Goal: Information Seeking & Learning: Learn about a topic

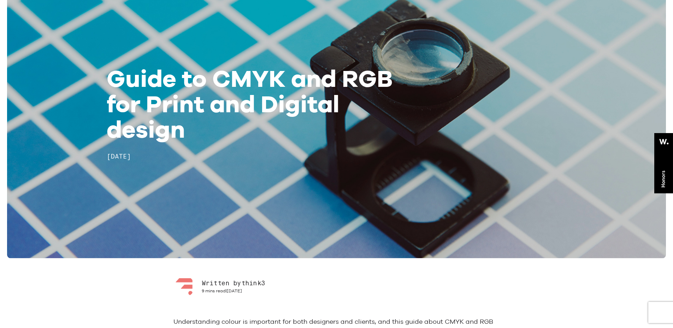
scroll to position [35, 0]
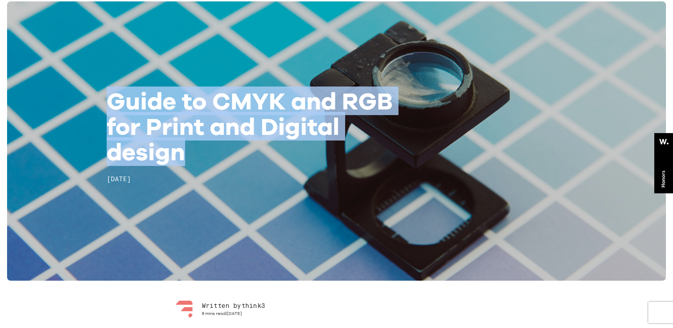
drag, startPoint x: 184, startPoint y: 154, endPoint x: 107, endPoint y: 108, distance: 89.6
click at [107, 108] on h1 "Guide to CMYK and RGB for Print and Digital design" at bounding box center [258, 126] width 303 height 76
copy h1 "Guide to CMYK and RGB for Print and Digital design"
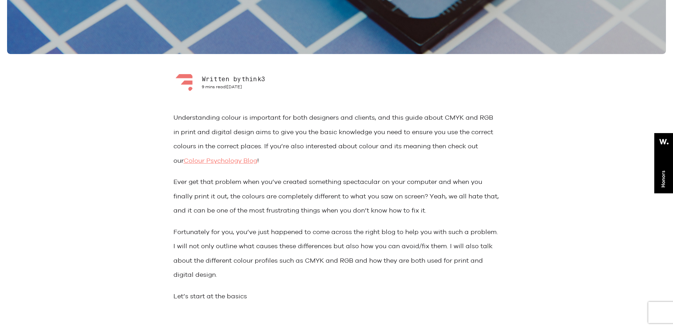
scroll to position [283, 0]
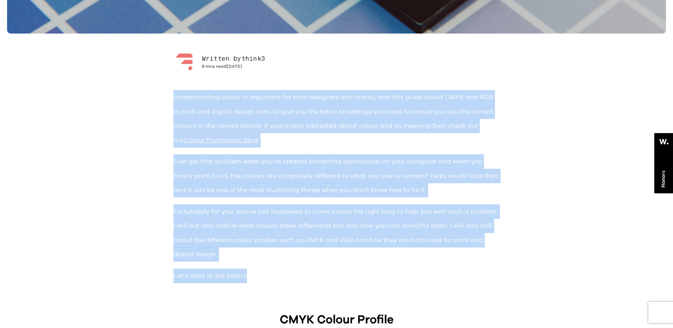
drag, startPoint x: 172, startPoint y: 99, endPoint x: 262, endPoint y: 279, distance: 200.9
copy div "Understanding colour is important for both designers and clients, and this guid…"
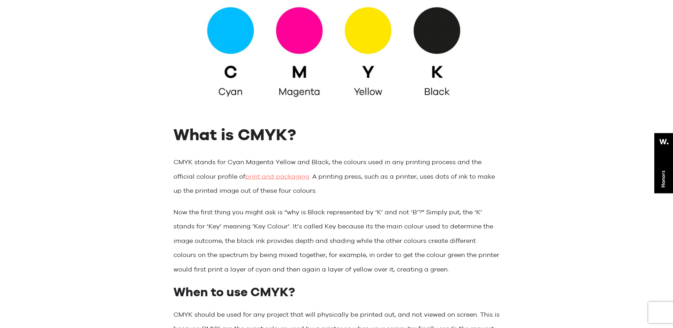
scroll to position [636, 0]
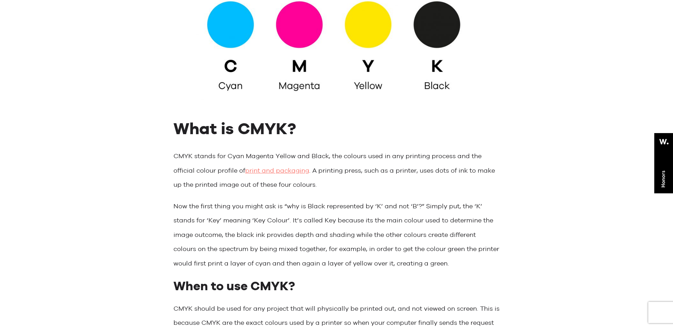
drag, startPoint x: 476, startPoint y: 265, endPoint x: 172, endPoint y: 131, distance: 332.4
copy div "What is CMYK? CMYK stands for Cyan Magenta Yellow and Black, the colours used i…"
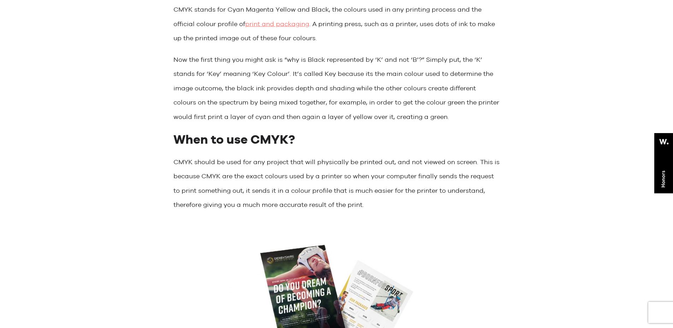
scroll to position [884, 0]
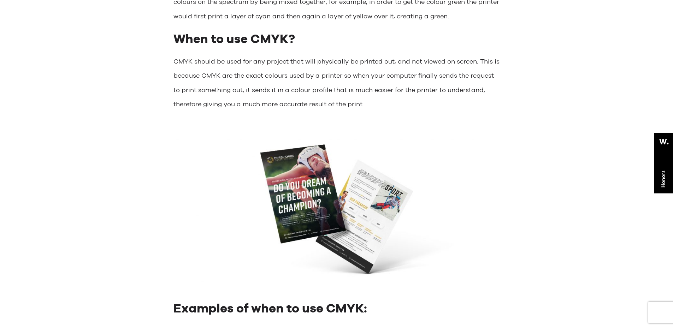
drag, startPoint x: 374, startPoint y: 108, endPoint x: 174, endPoint y: 41, distance: 211.5
copy div "When to use CMYK? CMYK should be used for any project that will physically be p…"
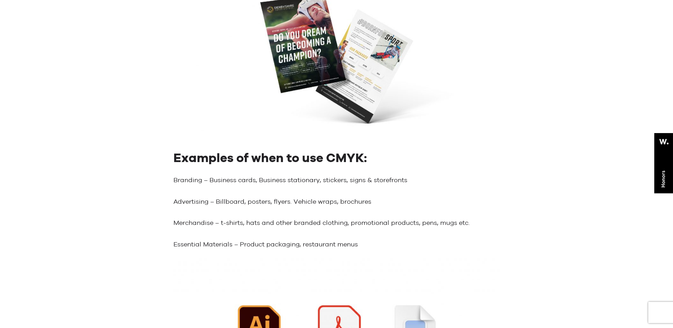
scroll to position [1096, 0]
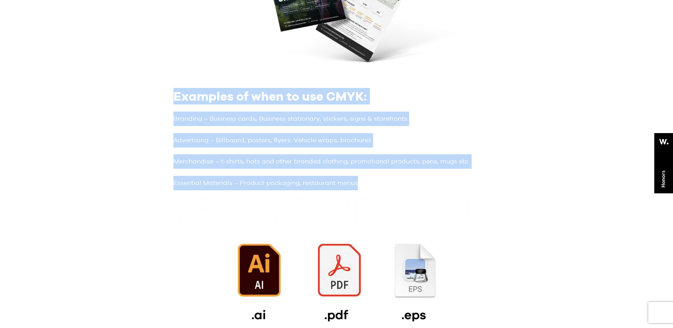
drag, startPoint x: 360, startPoint y: 189, endPoint x: 171, endPoint y: 103, distance: 207.9
copy div "Examples of when to use CMYK: Branding – Business cards, Business stationary, s…"
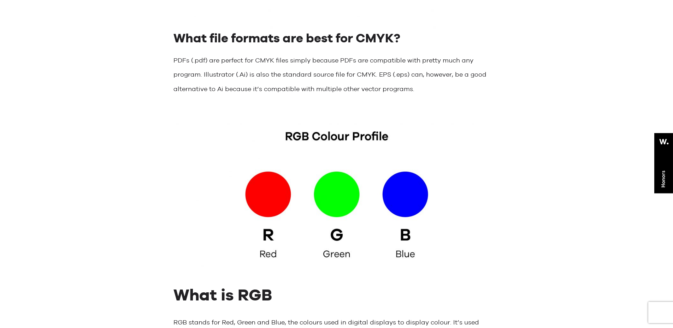
scroll to position [1414, 0]
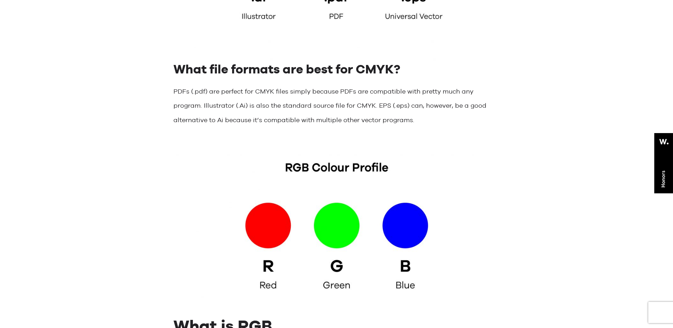
drag, startPoint x: 416, startPoint y: 123, endPoint x: 179, endPoint y: 74, distance: 241.9
copy div "What file formats are best for CMYK? PDFs (.pdf) are perfect for CMYK files sim…"
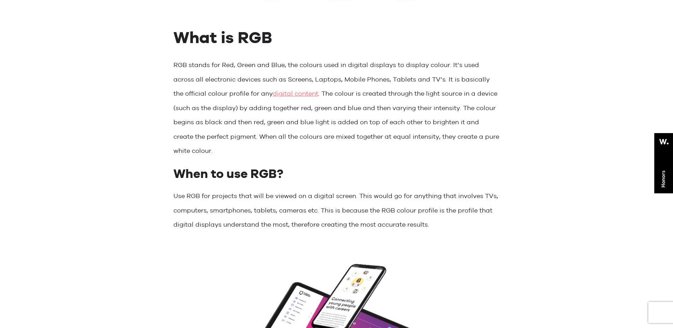
scroll to position [1662, 0]
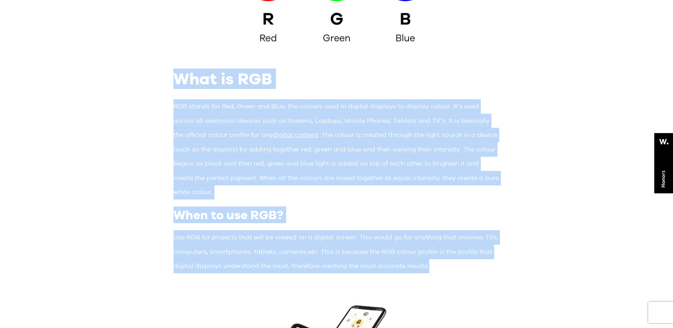
drag, startPoint x: 370, startPoint y: 257, endPoint x: 169, endPoint y: 83, distance: 265.9
copy div "What is RGB RGB stands for Red, Green and Blue, the colours used in digital dis…"
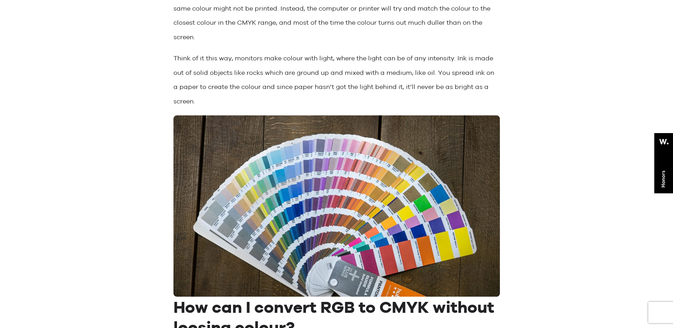
scroll to position [3323, 0]
